Goal: Navigation & Orientation: Find specific page/section

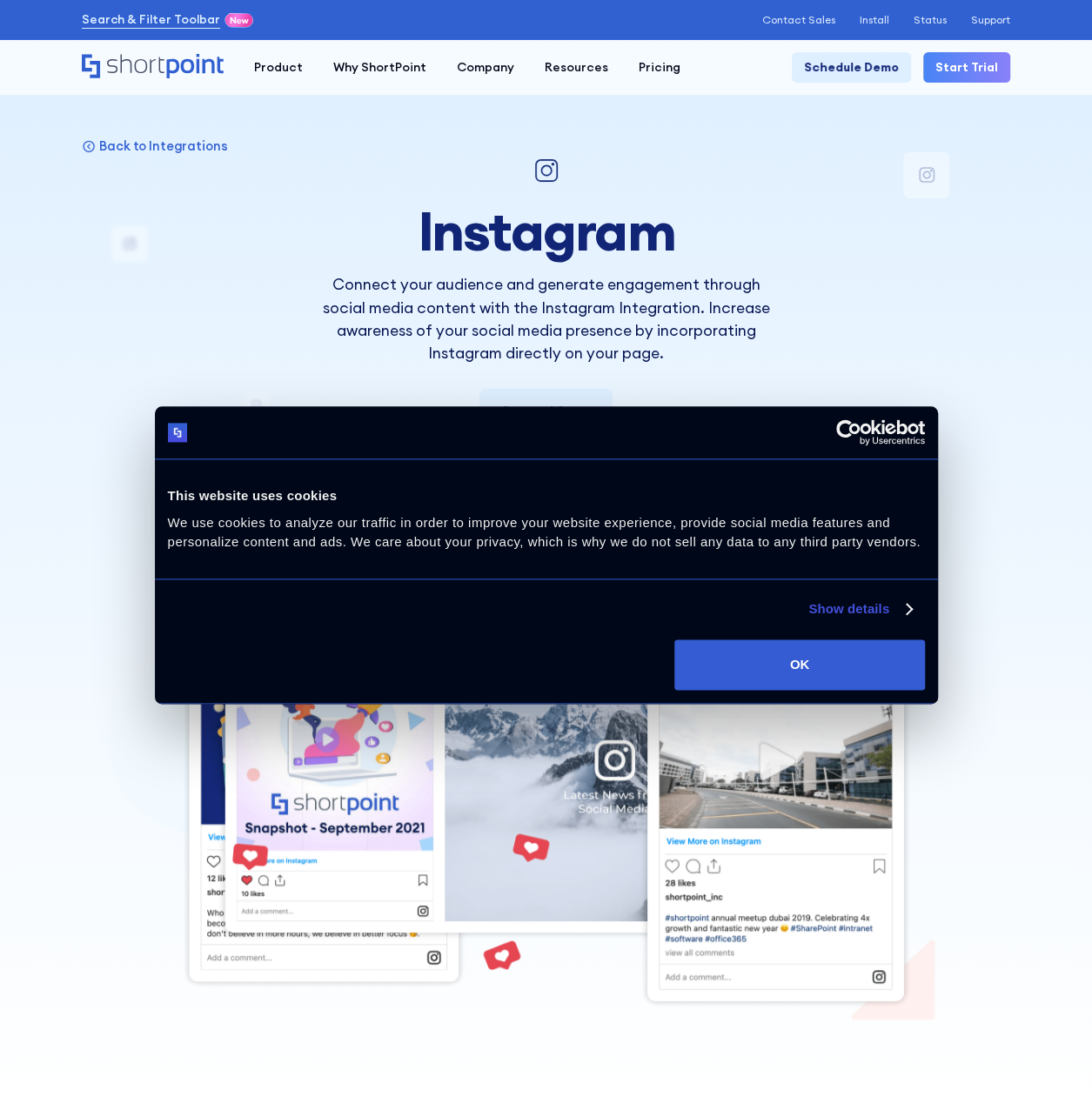
scroll to position [87, 0]
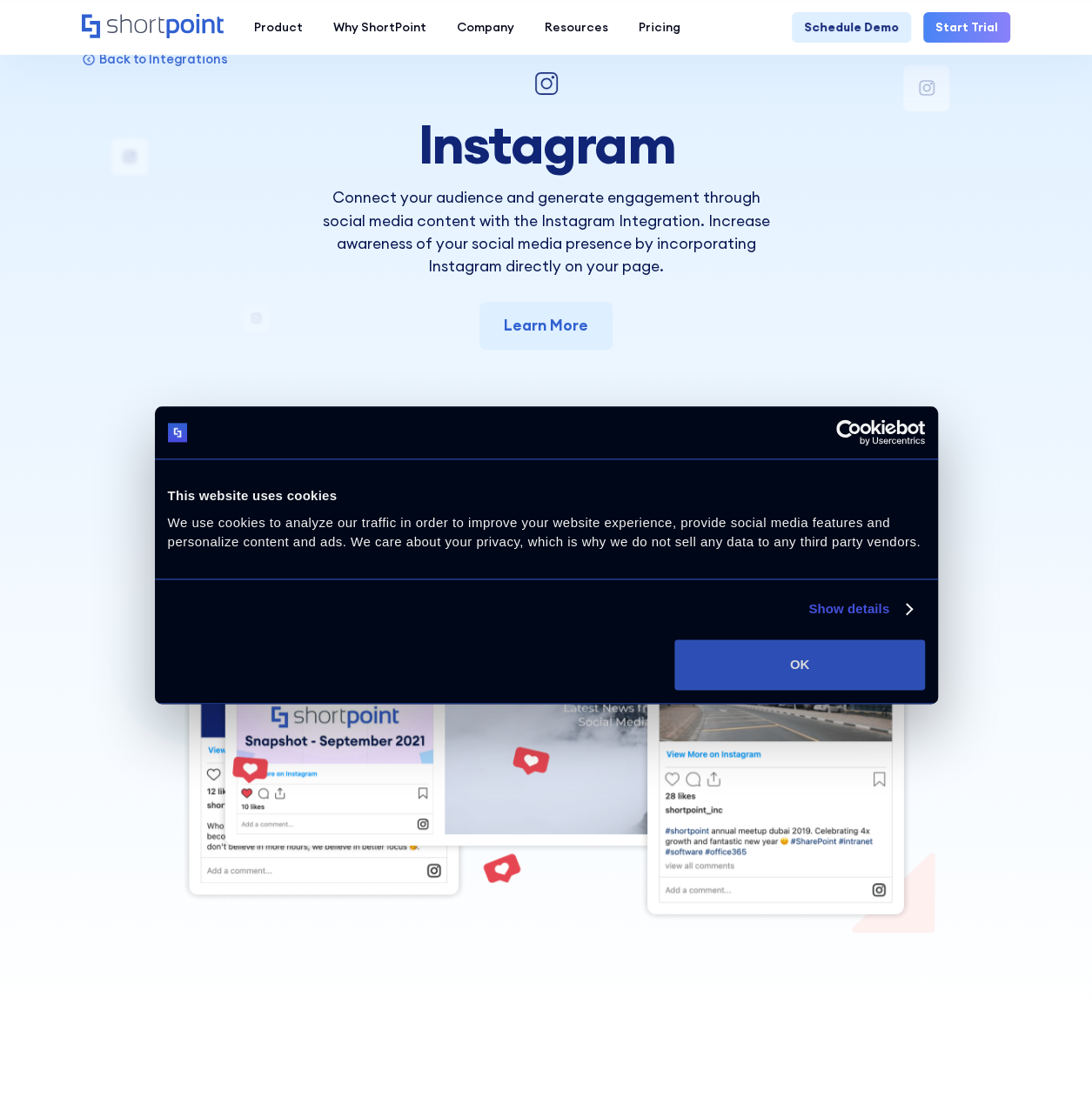
click at [858, 657] on button "OK" at bounding box center [799, 664] width 249 height 50
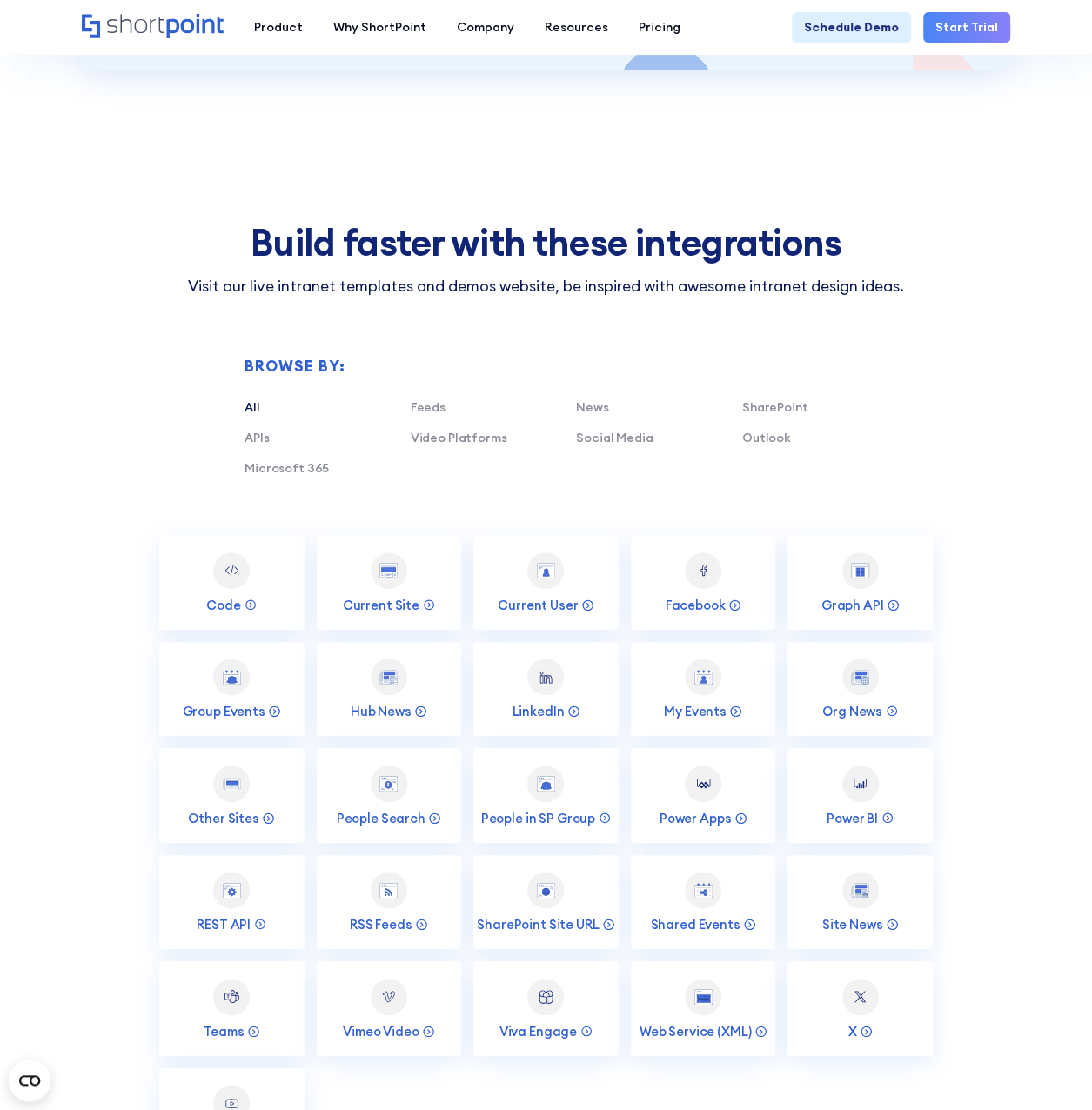
scroll to position [3393, 0]
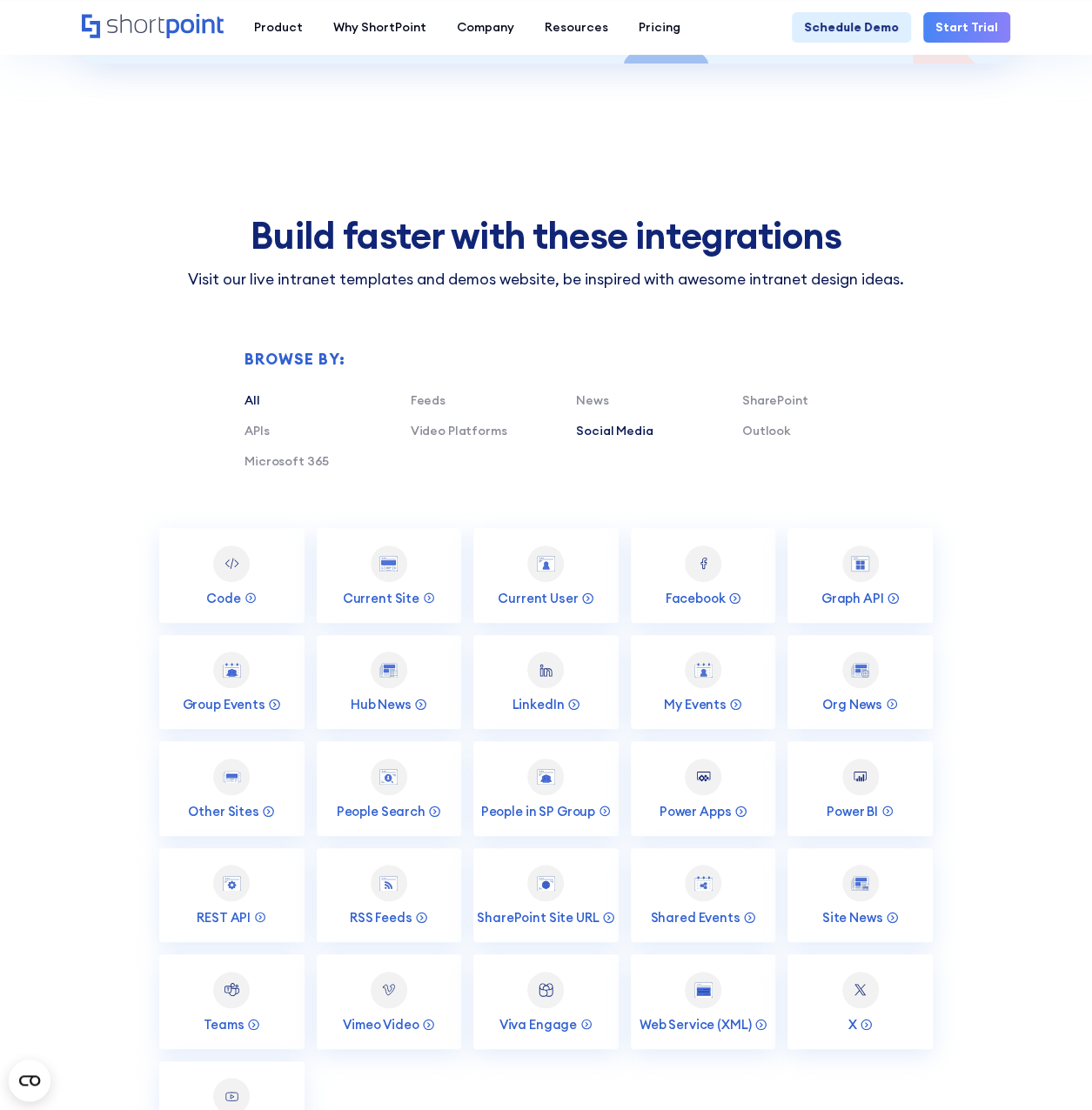
click at [606, 423] on link "Social Media" at bounding box center [614, 431] width 77 height 16
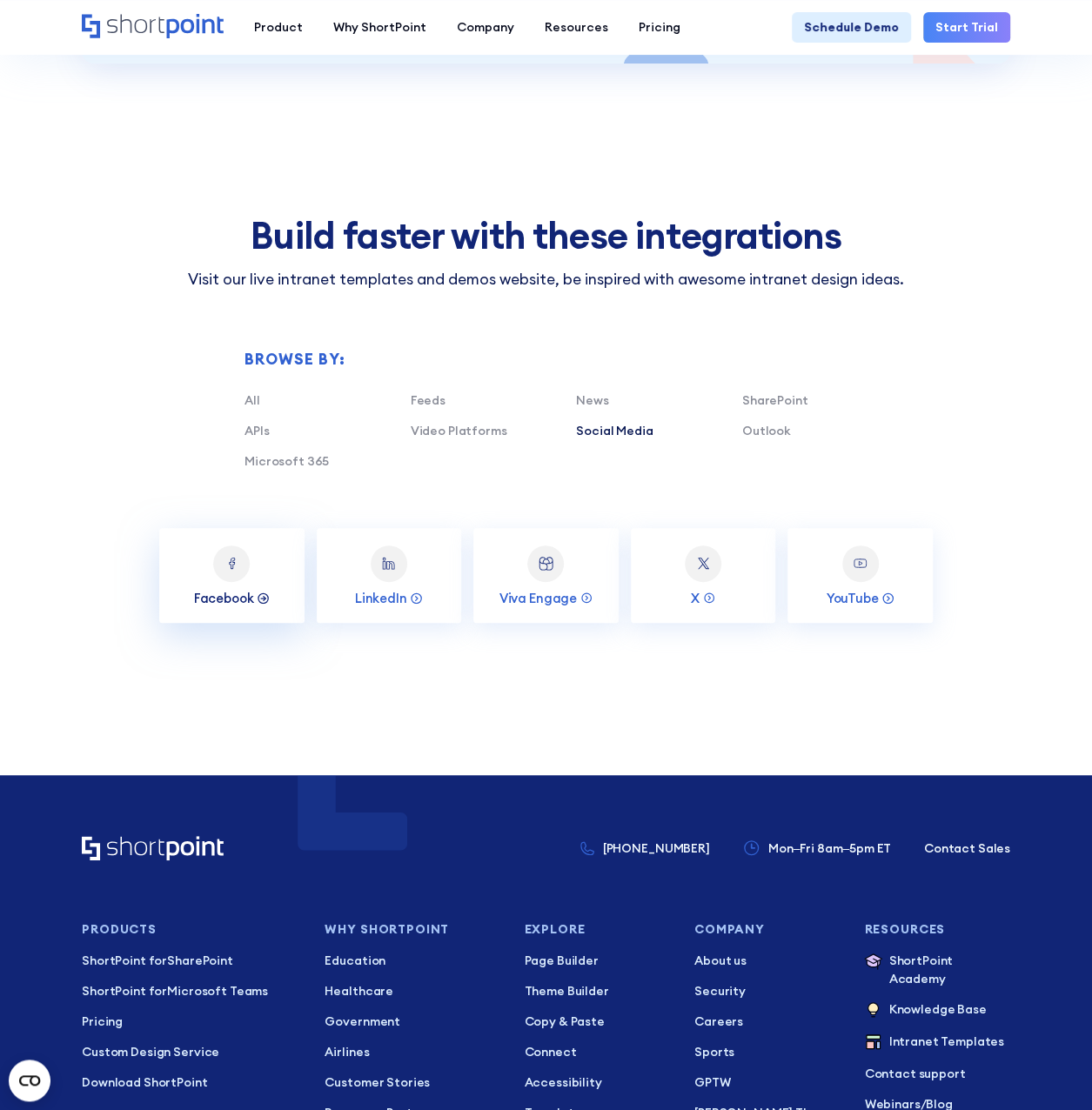
click at [216, 589] on p "Facebook" at bounding box center [224, 597] width 60 height 16
